Goal: Check status: Check status

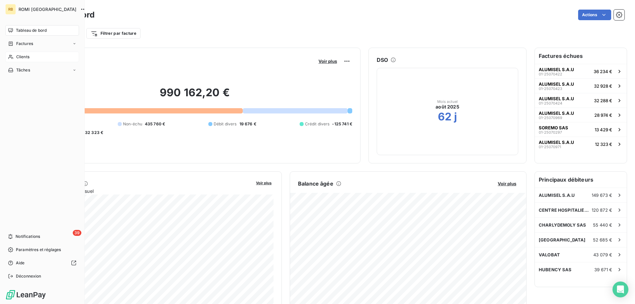
click at [13, 56] on icon at bounding box center [11, 56] width 6 height 5
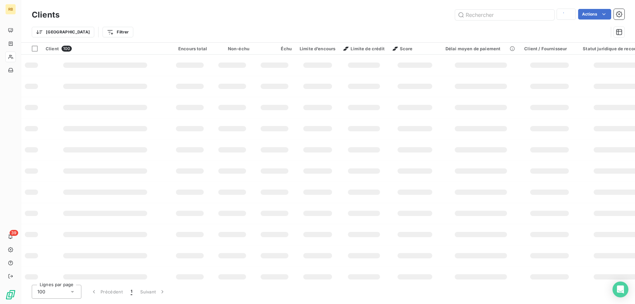
type input "INS"
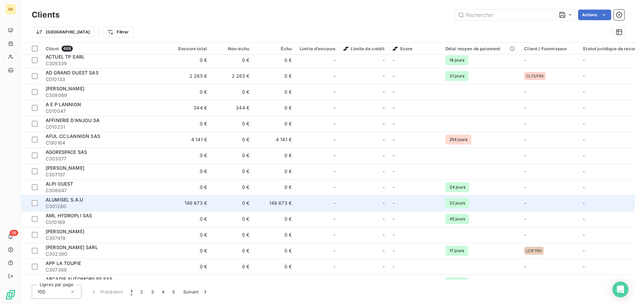
scroll to position [67, 0]
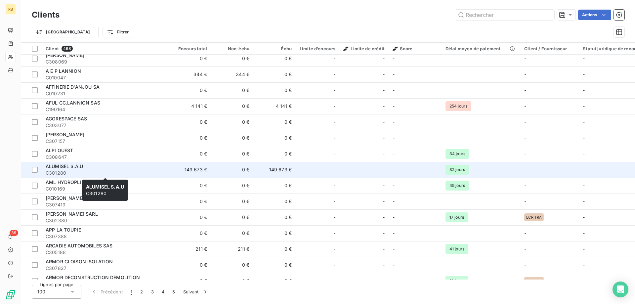
click at [142, 173] on span "C301280" at bounding box center [105, 173] width 119 height 7
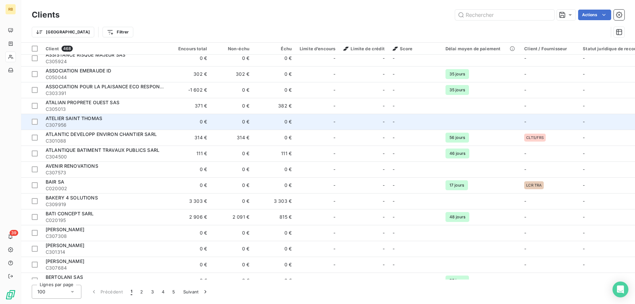
scroll to position [405, 0]
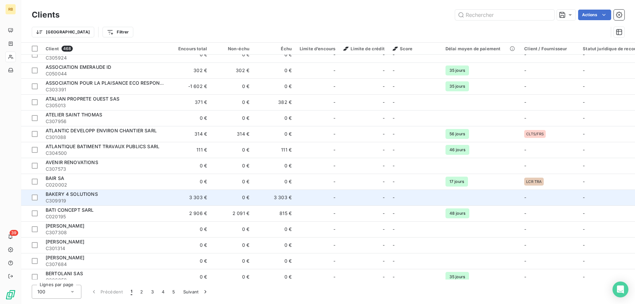
click at [150, 193] on div "BAKERY 4 SOLUTIONS" at bounding box center [105, 194] width 119 height 7
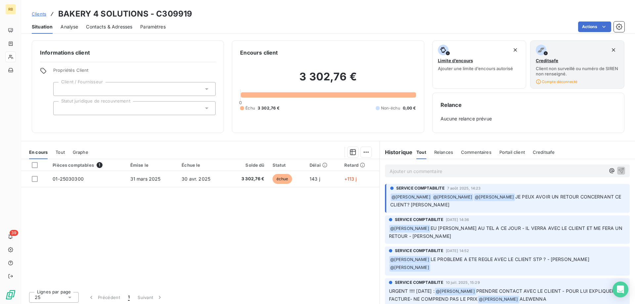
scroll to position [2, 0]
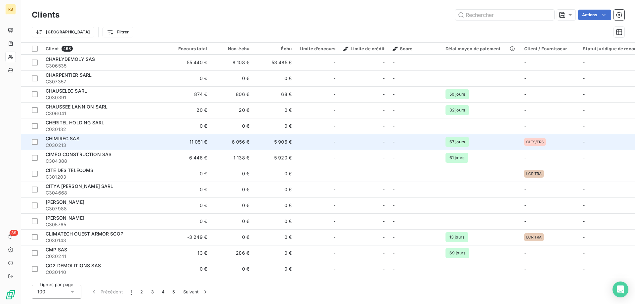
scroll to position [1362, 0]
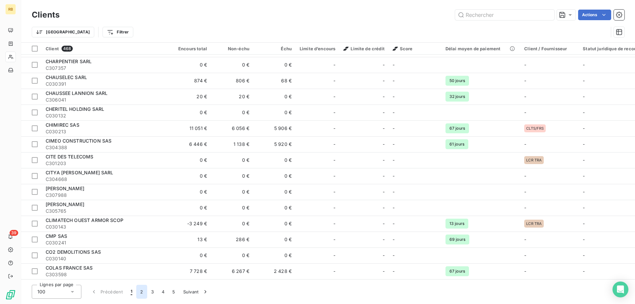
click at [141, 293] on button "2" at bounding box center [141, 292] width 11 height 14
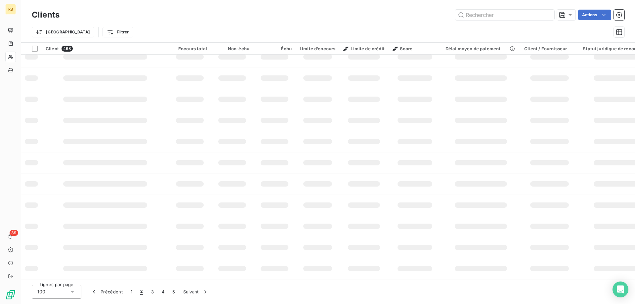
scroll to position [93, 0]
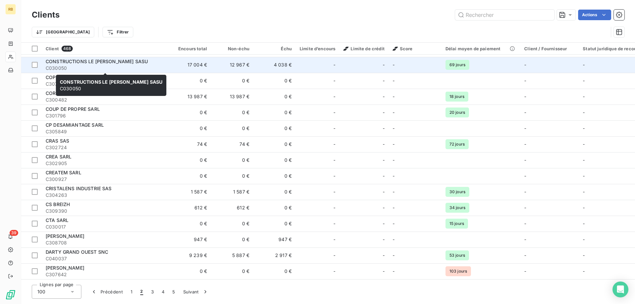
click at [150, 63] on div "CONSTRUCTIONS LE [PERSON_NAME] SASU" at bounding box center [105, 61] width 119 height 7
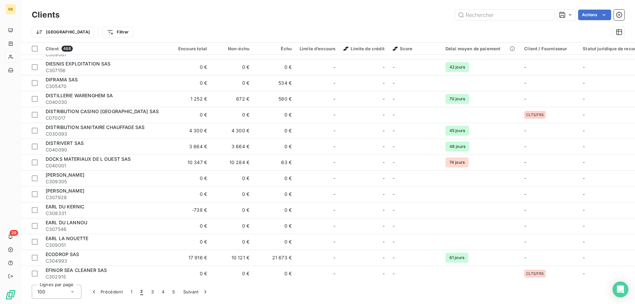
scroll to position [472, 0]
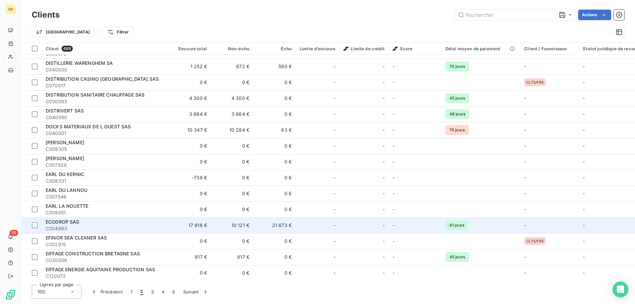
click at [157, 222] on div "ECODROP SAS" at bounding box center [105, 221] width 119 height 7
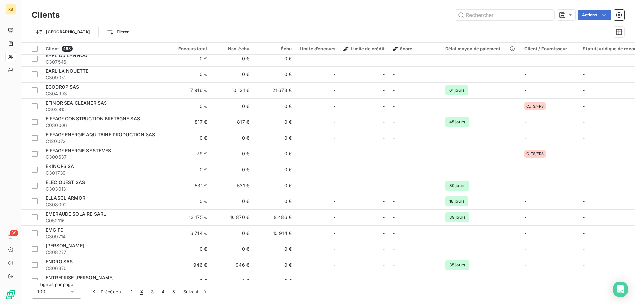
scroll to position [641, 0]
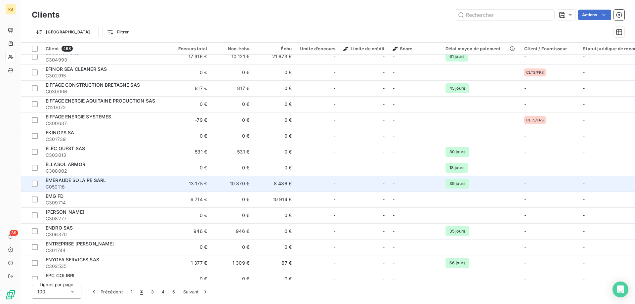
click at [170, 187] on td "13 175 €" at bounding box center [190, 184] width 42 height 16
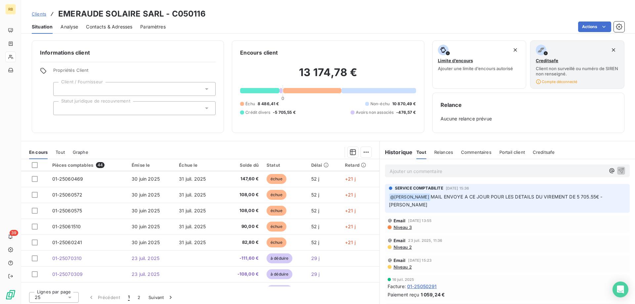
scroll to position [282, 0]
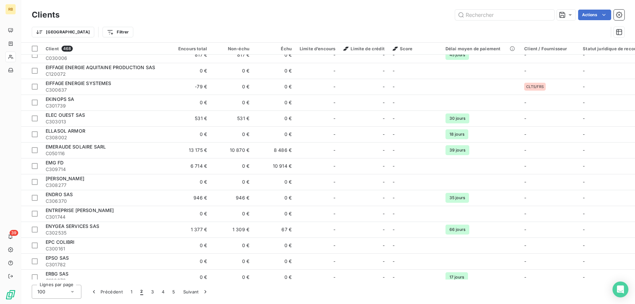
scroll to position [674, 0]
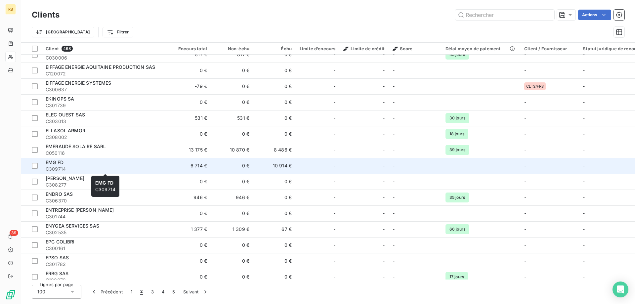
click at [156, 167] on span "C309714" at bounding box center [105, 169] width 119 height 7
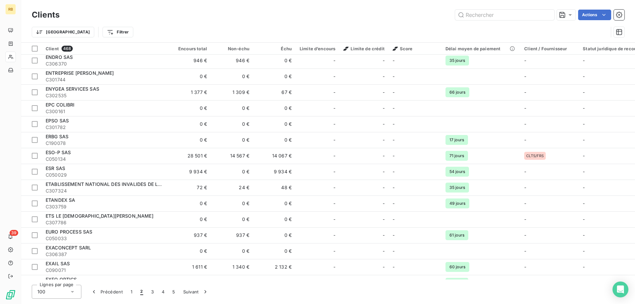
scroll to position [843, 0]
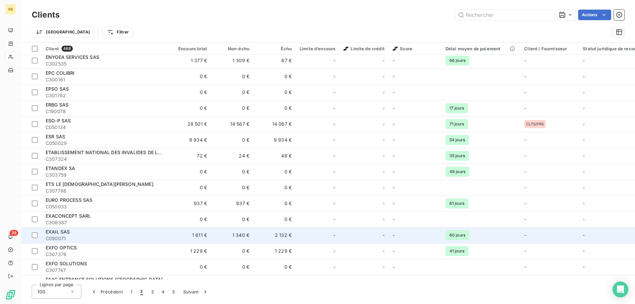
click at [254, 238] on td "2 132 €" at bounding box center [274, 235] width 42 height 16
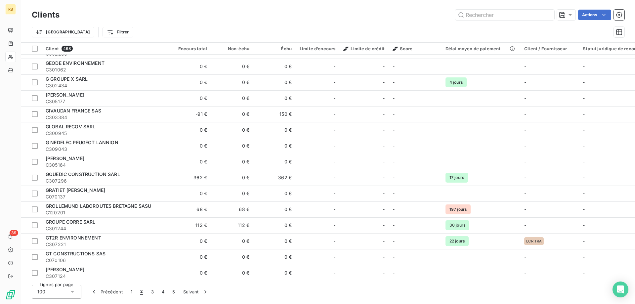
scroll to position [1362, 0]
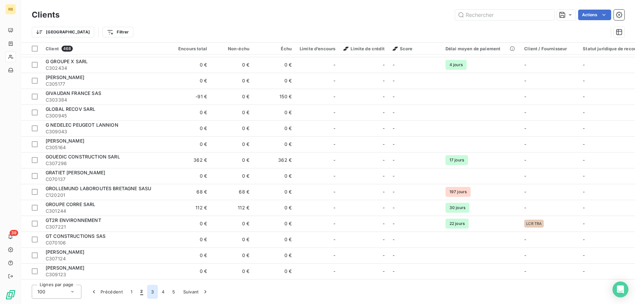
click at [151, 293] on button "3" at bounding box center [152, 292] width 11 height 14
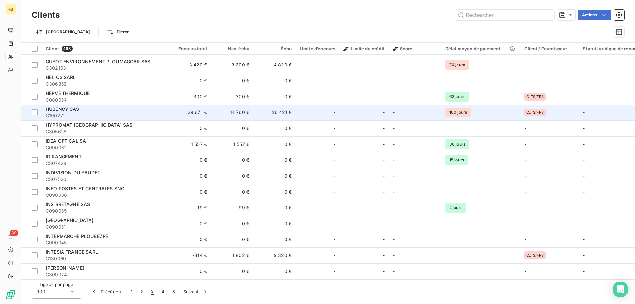
click at [147, 110] on div "HUBENCY SAS" at bounding box center [105, 109] width 119 height 7
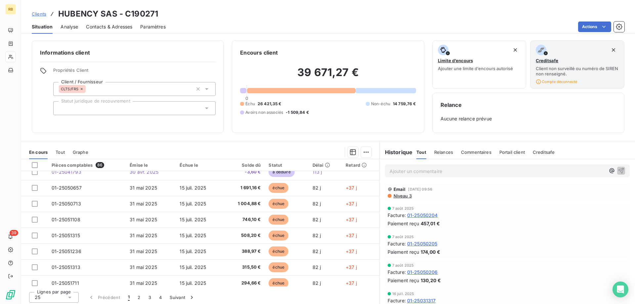
scroll to position [236, 0]
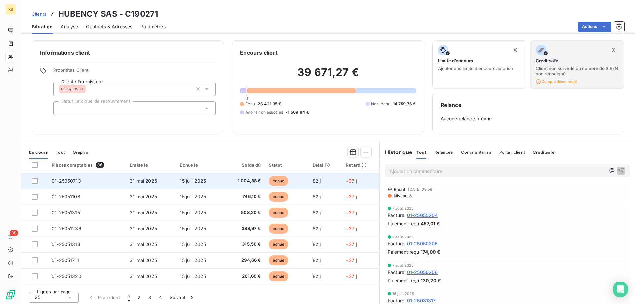
click at [194, 182] on span "15 juil. 2025" at bounding box center [192, 181] width 26 height 6
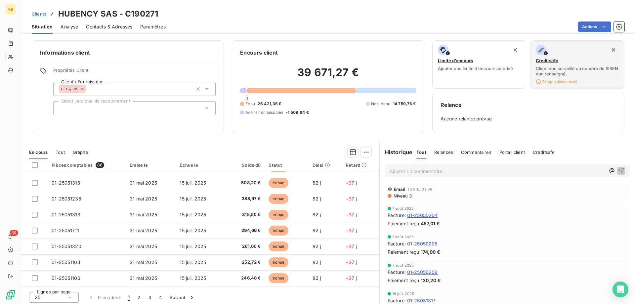
scroll to position [282, 0]
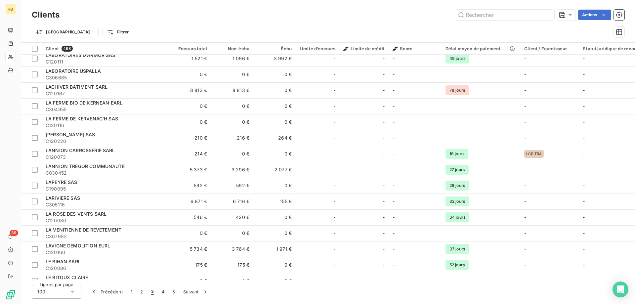
scroll to position [641, 0]
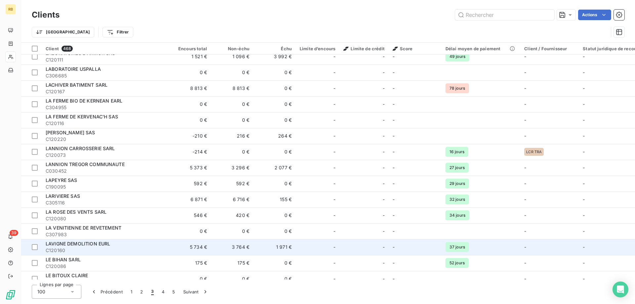
click at [161, 244] on div "LAVIGNE DEMOLITION EURL" at bounding box center [105, 243] width 119 height 7
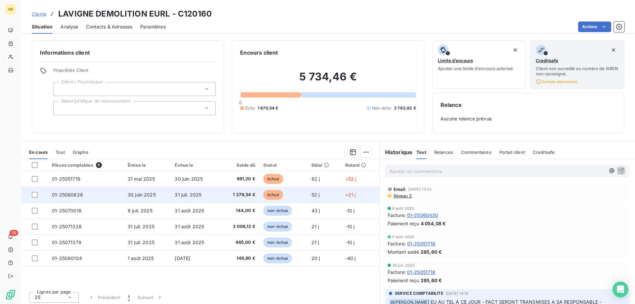
click at [164, 194] on td "30 juin 2025" at bounding box center [147, 195] width 47 height 16
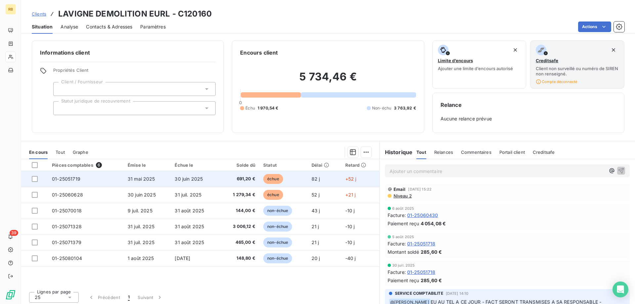
click at [196, 178] on span "30 juin 2025" at bounding box center [189, 179] width 28 height 6
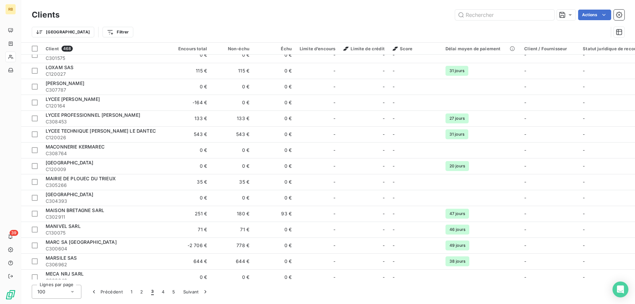
scroll to position [1362, 0]
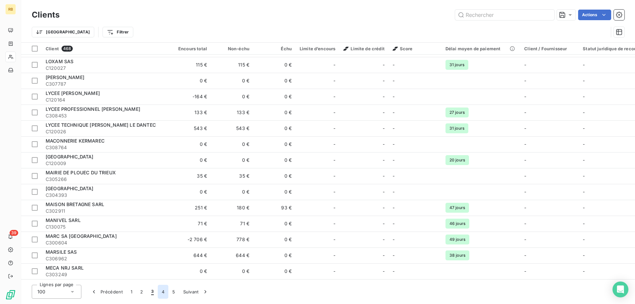
click at [162, 293] on button "4" at bounding box center [163, 292] width 11 height 14
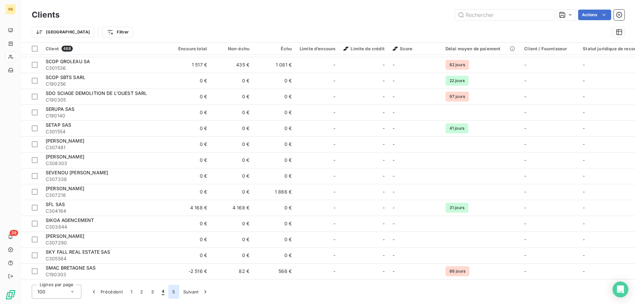
click at [173, 294] on button "5" at bounding box center [173, 292] width 11 height 14
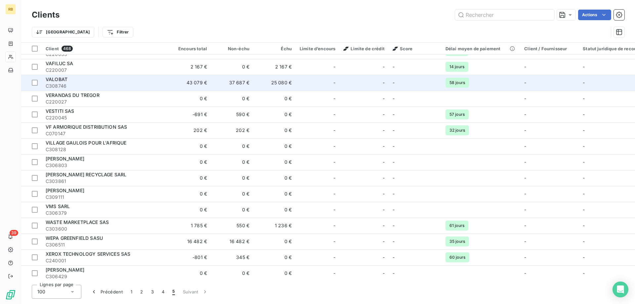
scroll to position [854, 0]
